Goal: Task Accomplishment & Management: Manage account settings

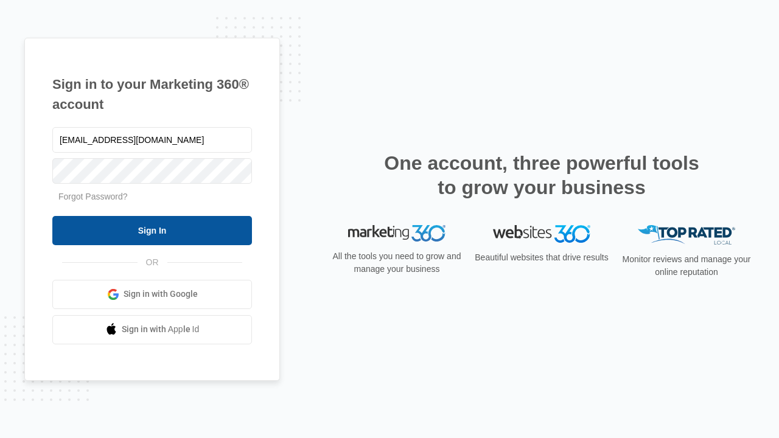
click at [152, 230] on input "Sign In" at bounding box center [152, 230] width 200 height 29
